Goal: Transaction & Acquisition: Purchase product/service

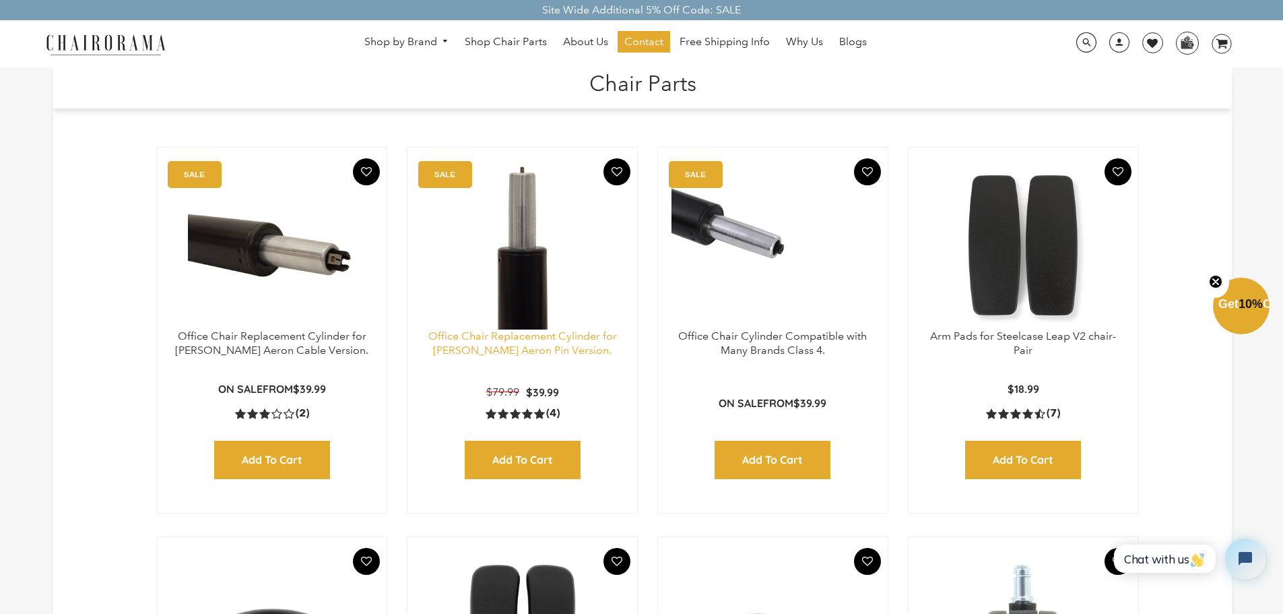
click at [509, 334] on link "Office Chair Replacement Cylinder for [PERSON_NAME] Aeron Pin Version." at bounding box center [522, 342] width 189 height 27
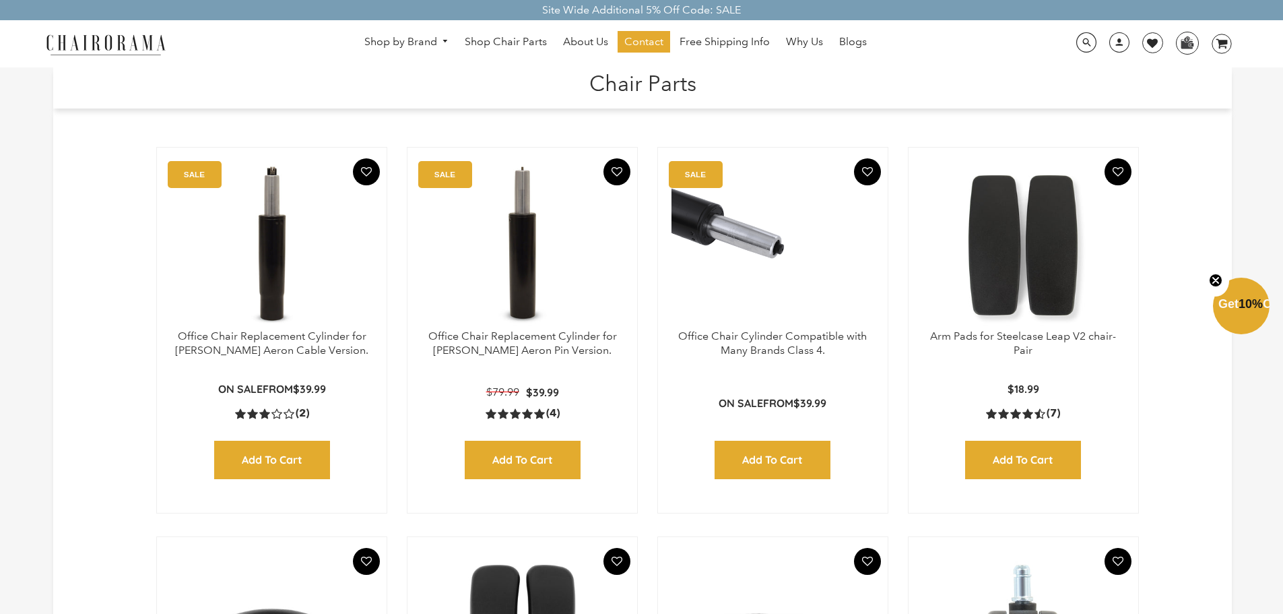
click at [255, 272] on img at bounding box center [271, 245] width 203 height 168
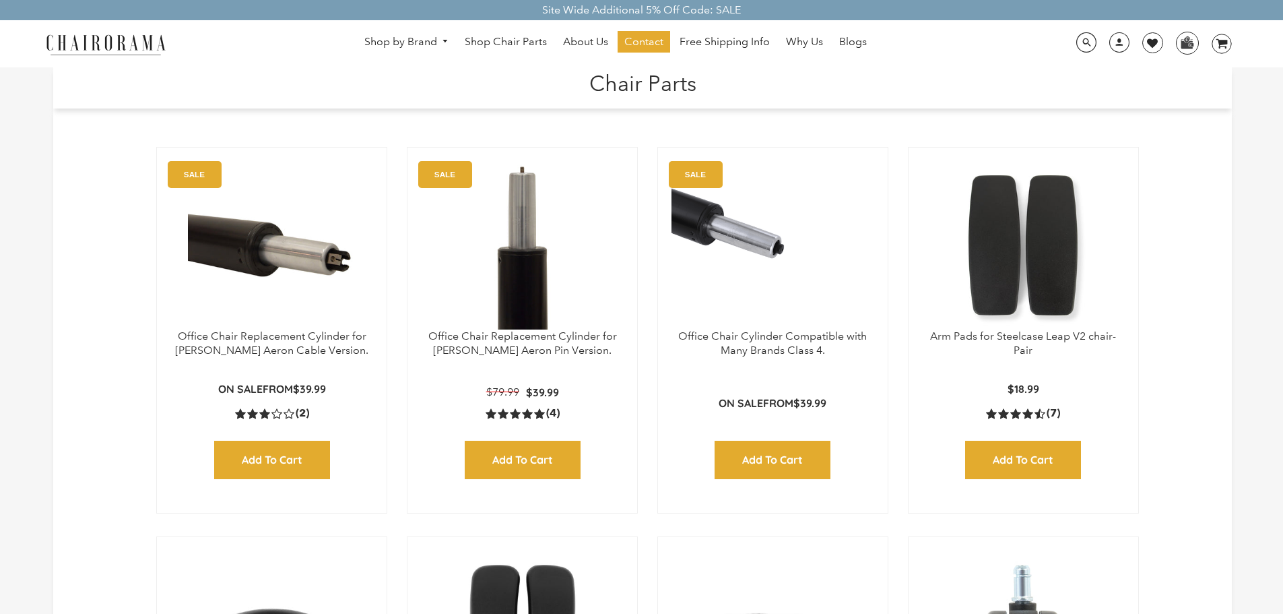
click at [530, 221] on img at bounding box center [522, 245] width 203 height 168
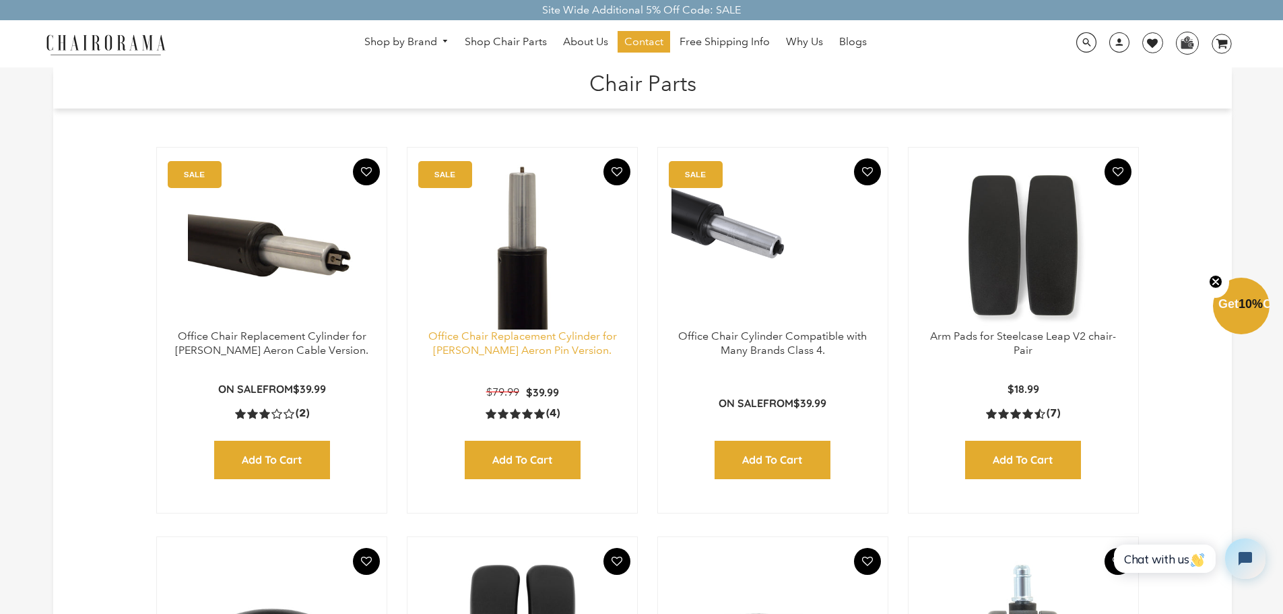
click at [562, 339] on link "Office Chair Replacement Cylinder for [PERSON_NAME] Aeron Pin Version." at bounding box center [522, 342] width 189 height 27
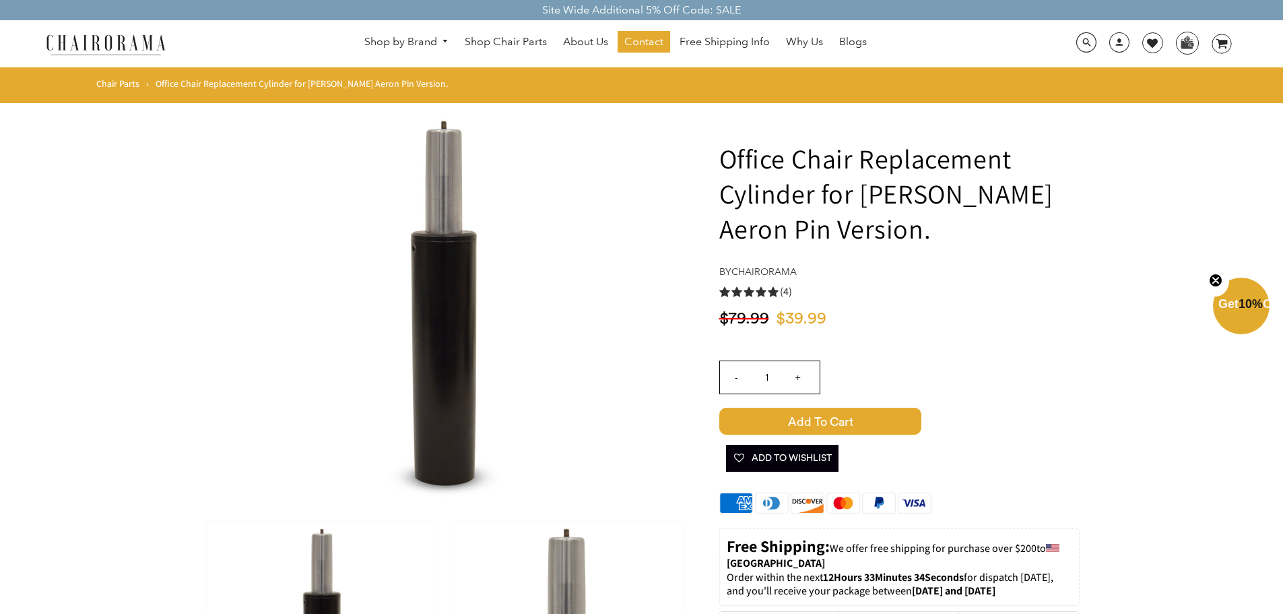
click at [891, 411] on span "Add to Cart" at bounding box center [820, 421] width 202 height 27
click at [1217, 44] on icon "image/svg+xml Layer 1" at bounding box center [1222, 45] width 20 height 22
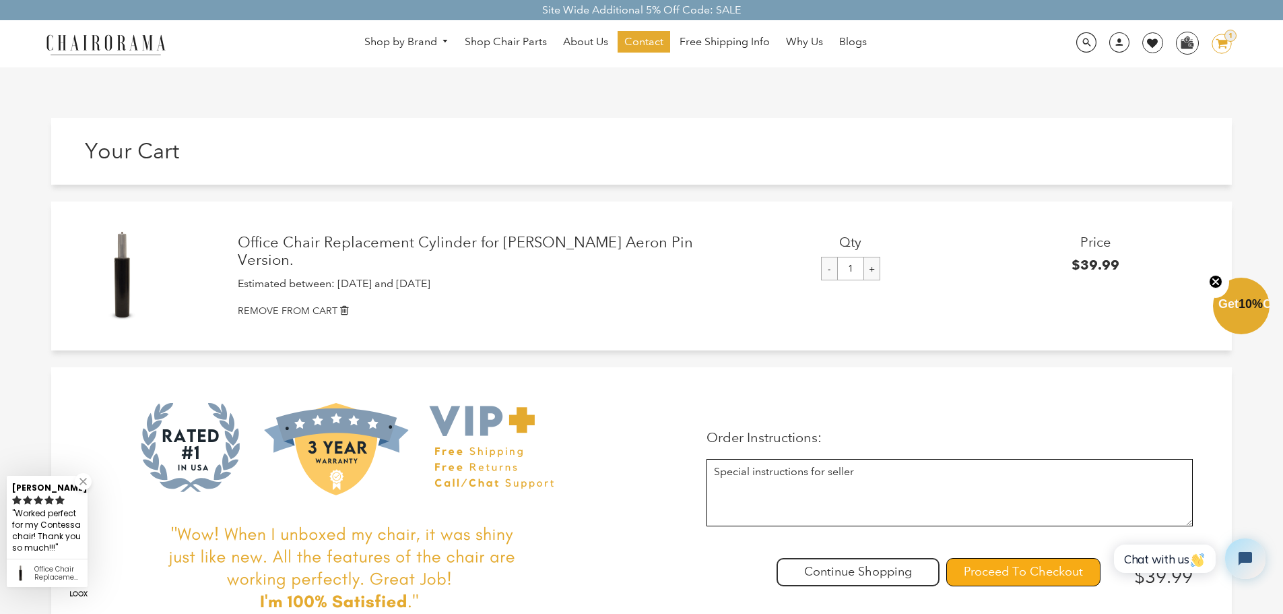
click at [1025, 570] on input "Proceed To Checkout" at bounding box center [1023, 572] width 154 height 28
